Goal: Entertainment & Leisure: Consume media (video, audio)

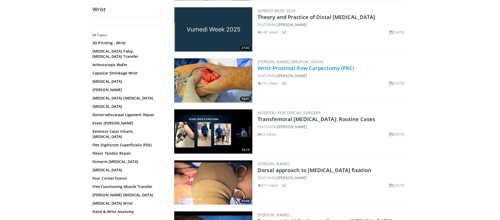
scroll to position [166, 0]
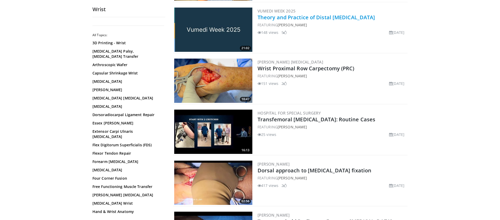
click at [270, 19] on link "Theory and Practice of Distal [MEDICAL_DATA]" at bounding box center [315, 17] width 117 height 7
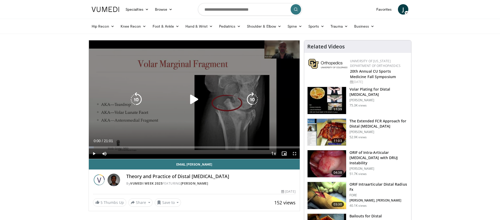
click at [192, 101] on icon "Video Player" at bounding box center [194, 99] width 15 height 15
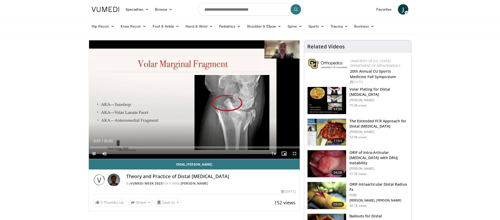
click at [295, 153] on span "Video Player" at bounding box center [294, 153] width 10 height 10
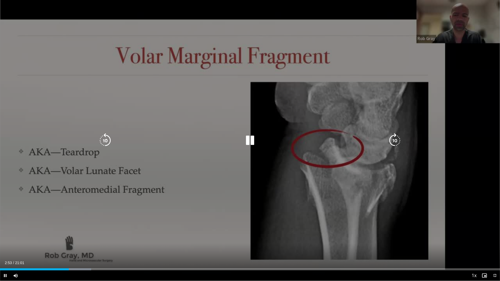
click at [241, 146] on div "10 seconds Tap to unmute" at bounding box center [250, 140] width 500 height 281
